Goal: Find specific page/section

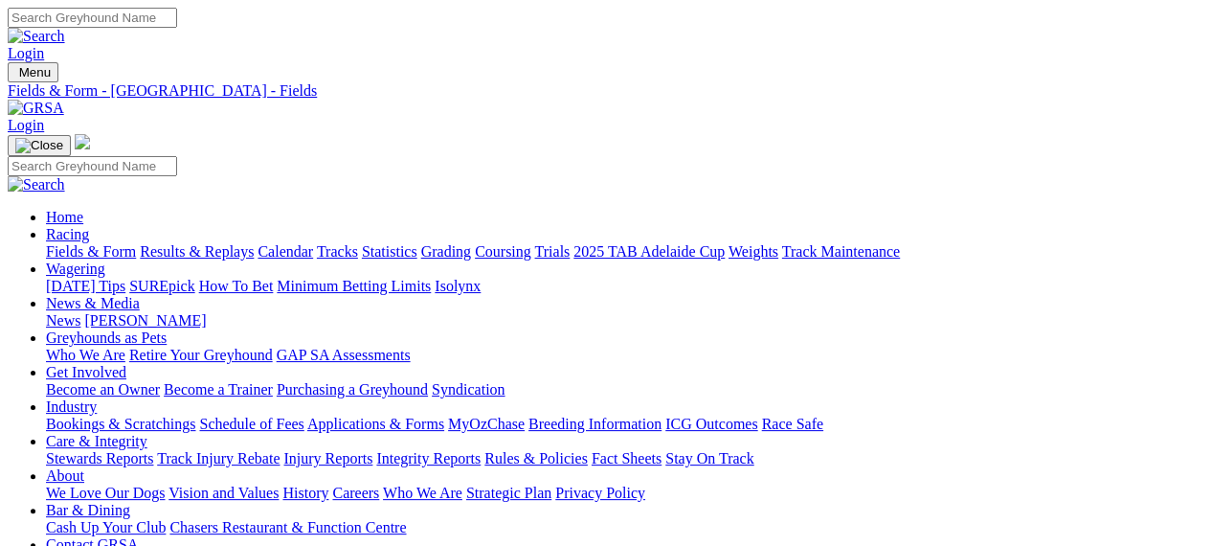
click at [107, 243] on link "Fields & Form" at bounding box center [91, 251] width 90 height 16
